Goal: Find specific page/section: Find specific page/section

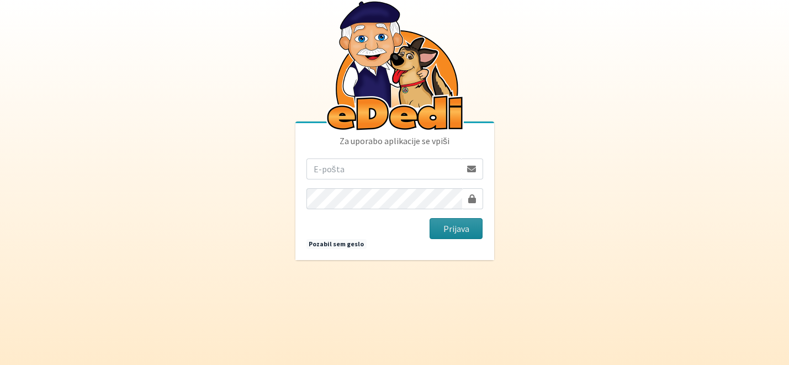
type input "[EMAIL_ADDRESS][DOMAIN_NAME]"
click at [463, 222] on button "Prijava" at bounding box center [457, 228] width 54 height 21
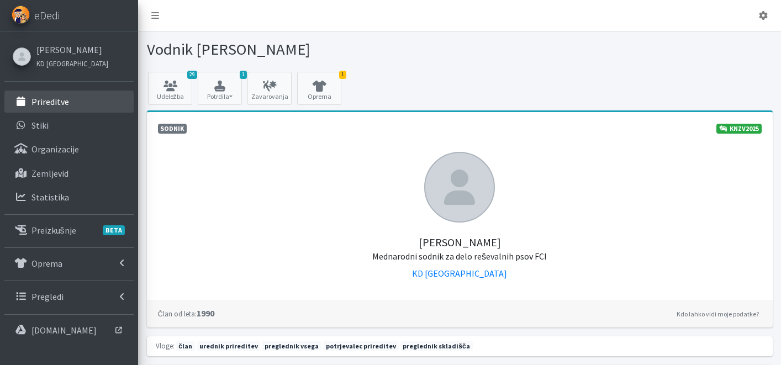
click at [50, 96] on p "Prireditve" at bounding box center [50, 101] width 38 height 11
